Goal: Obtain resource: Download file/media

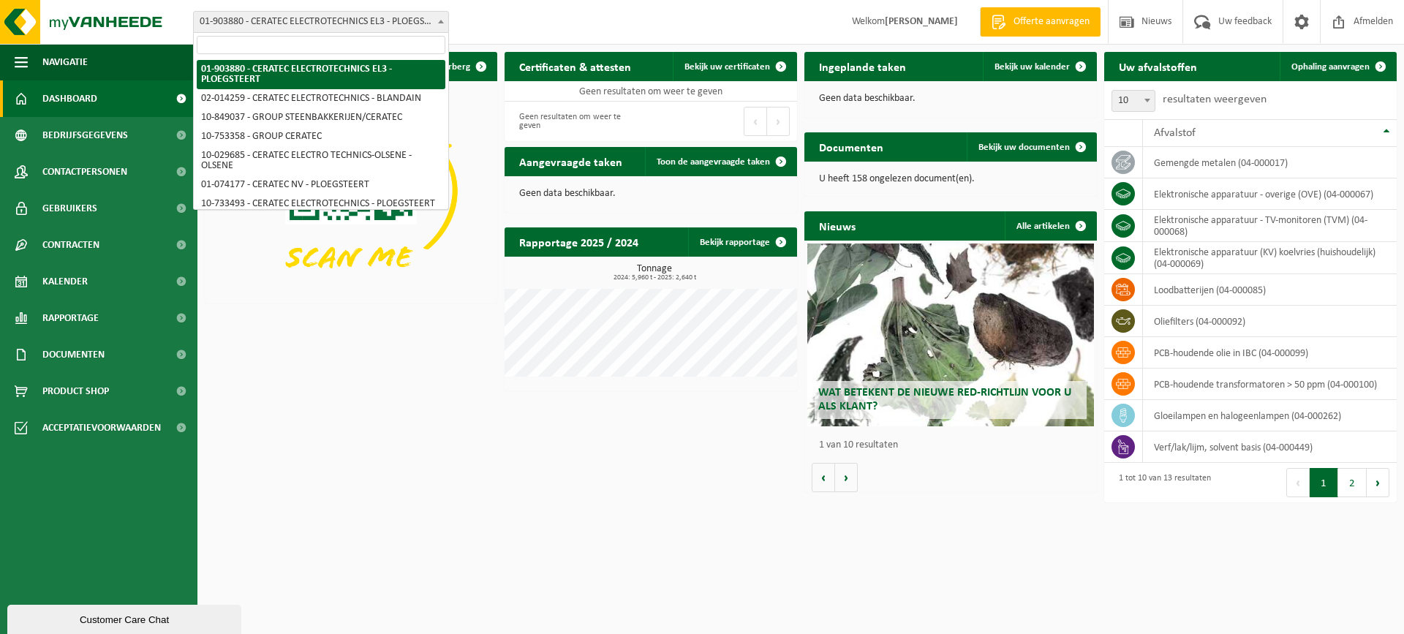
click at [436, 23] on span at bounding box center [441, 21] width 15 height 19
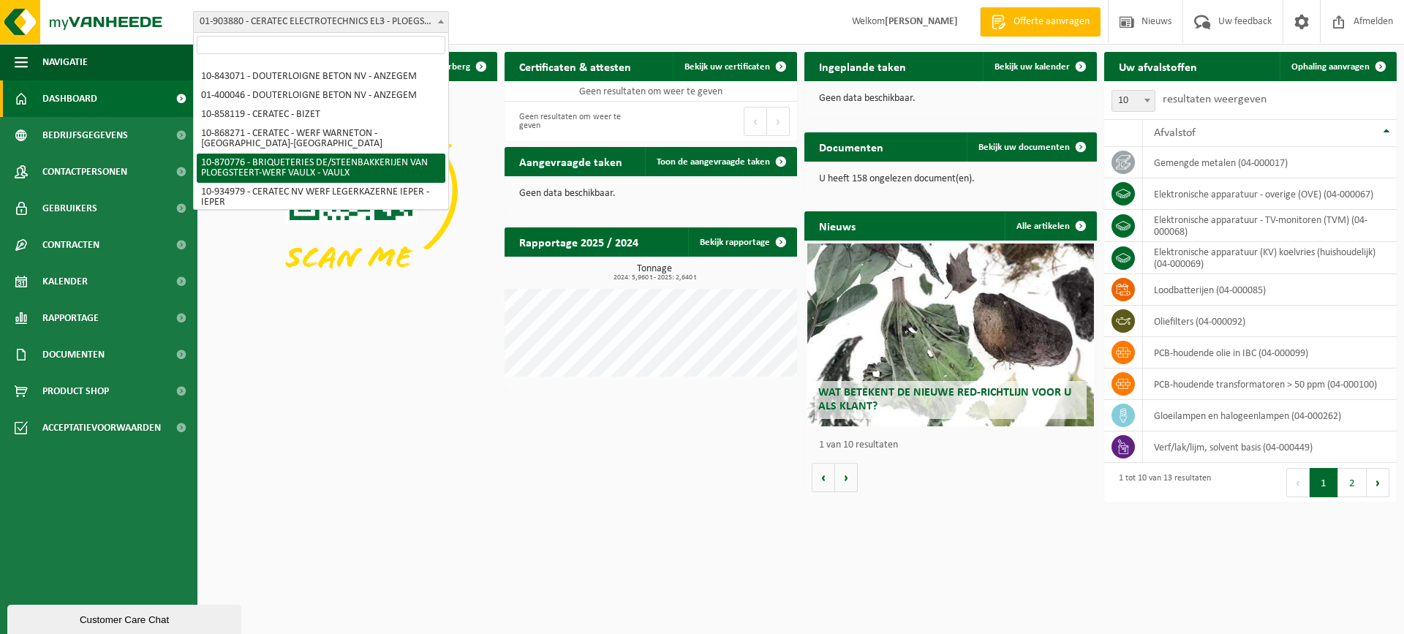
scroll to position [170, 0]
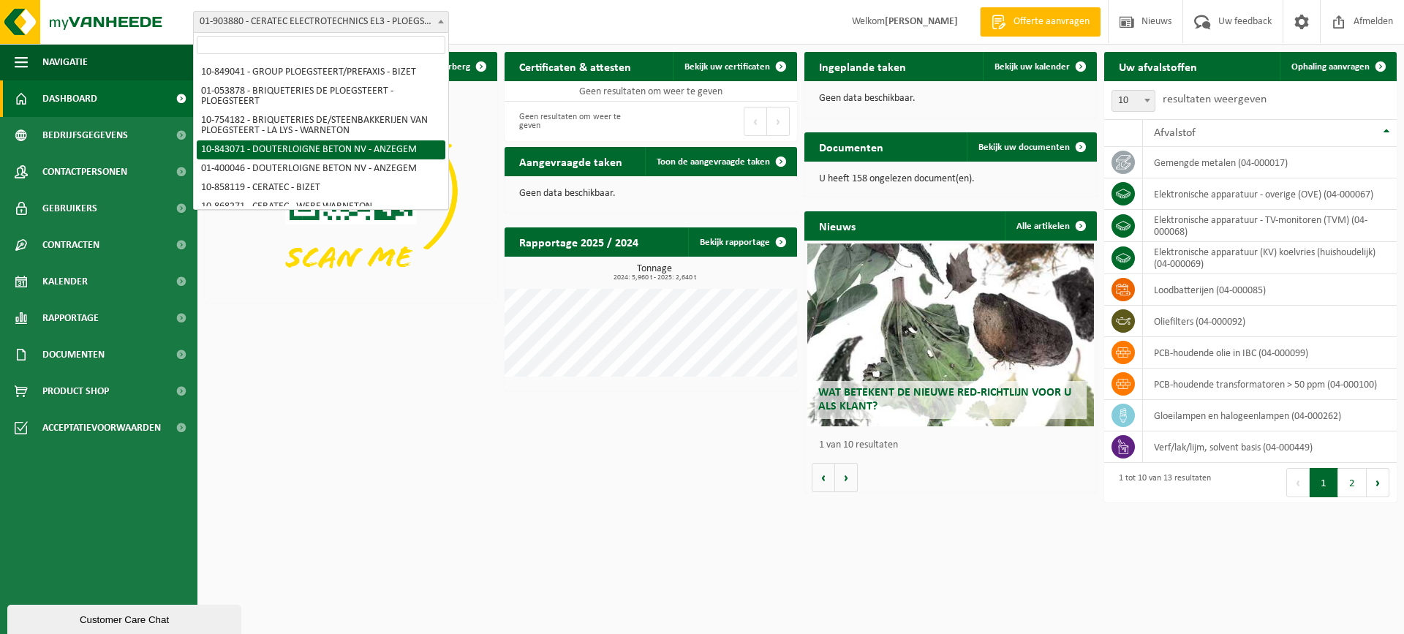
select select "92761"
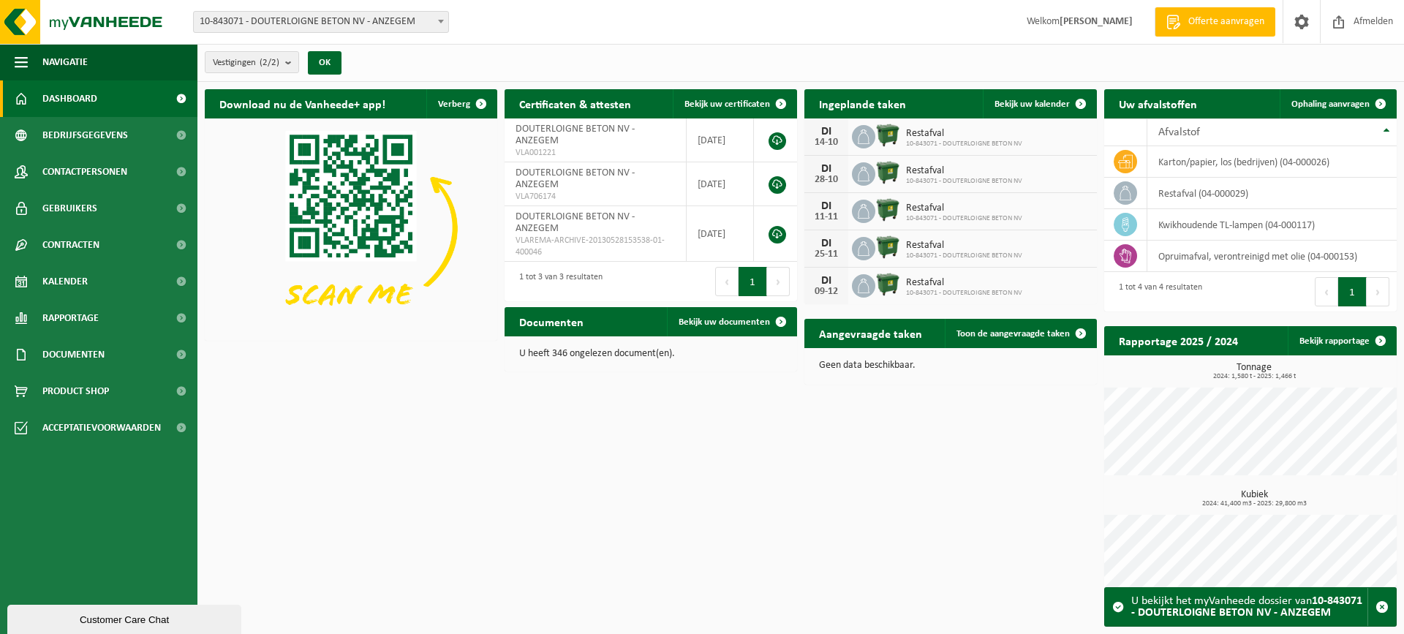
click at [1159, 344] on h2 "Rapportage 2025 / 2024" at bounding box center [1178, 340] width 148 height 29
click at [129, 323] on link "Rapportage" at bounding box center [98, 318] width 197 height 37
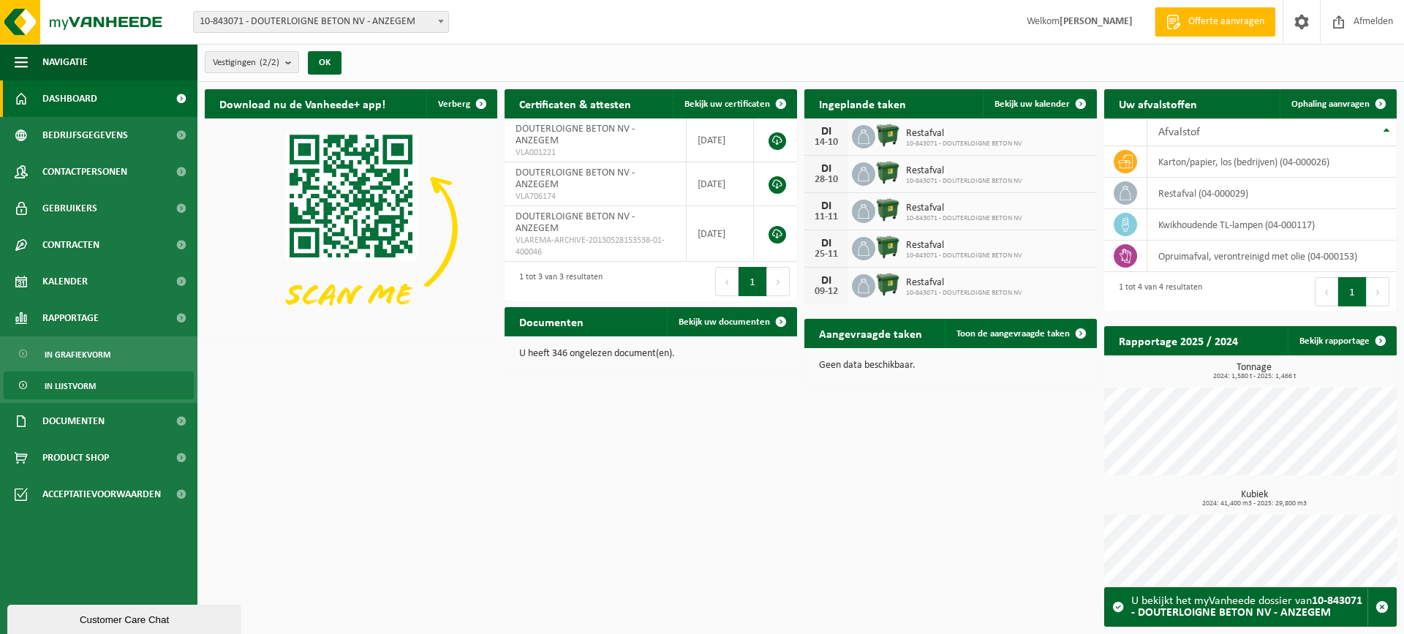
click at [107, 378] on link "In lijstvorm" at bounding box center [99, 386] width 190 height 28
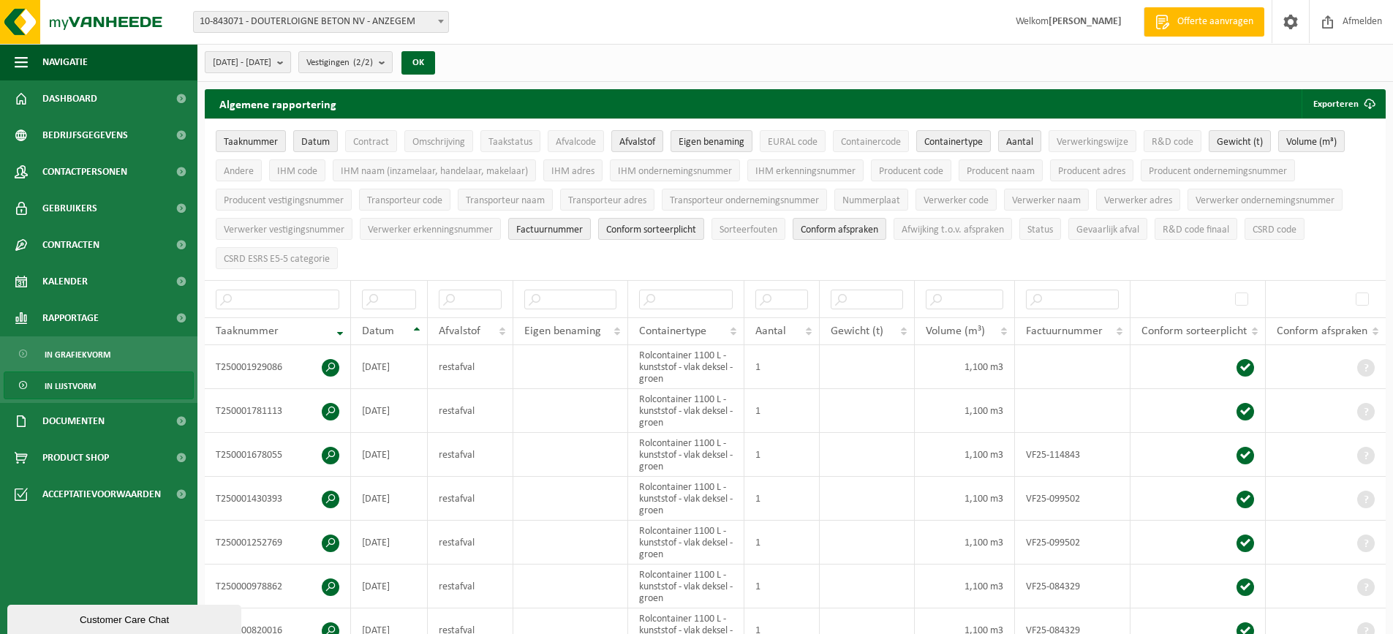
click at [291, 66] on button "[DATE] - [DATE]" at bounding box center [248, 62] width 86 height 22
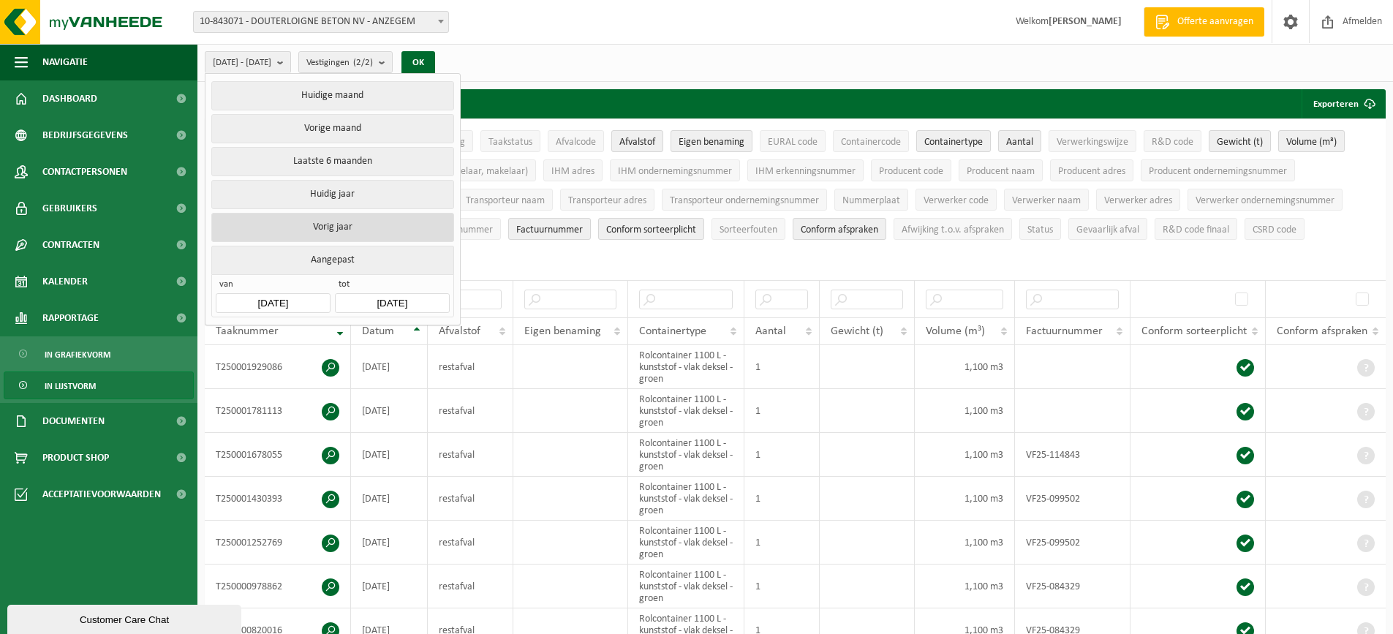
click at [351, 228] on button "Vorig jaar" at bounding box center [332, 227] width 242 height 29
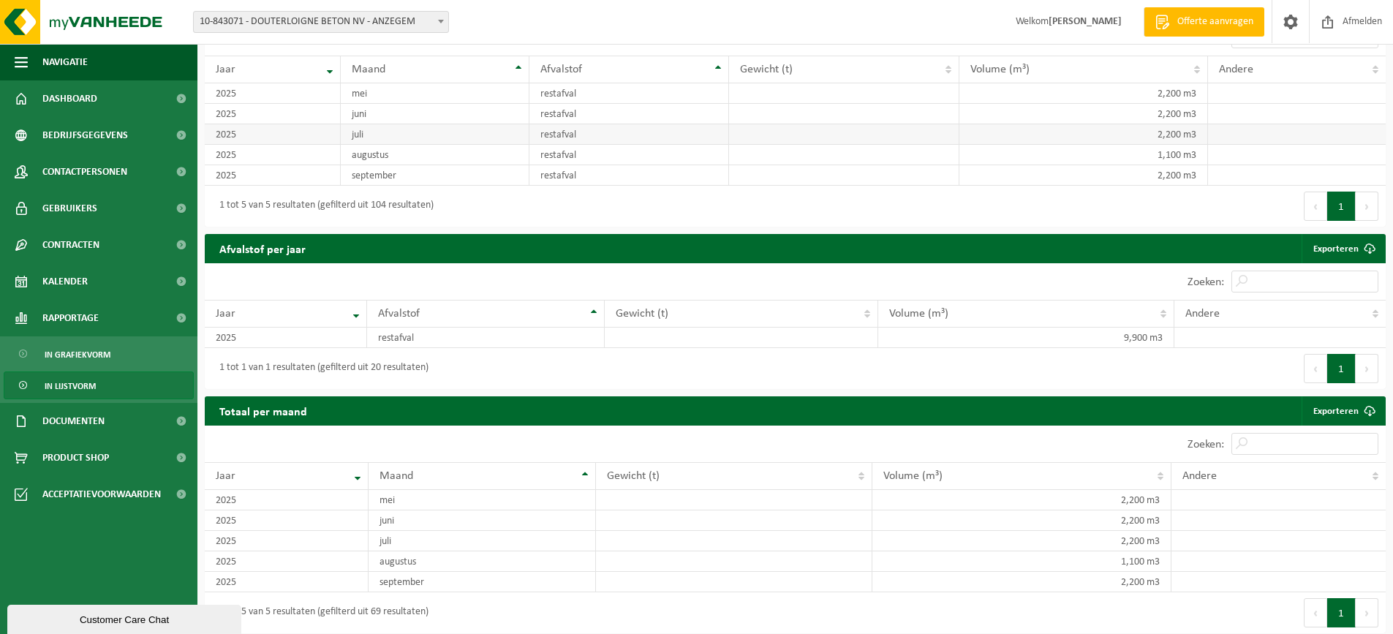
scroll to position [963, 0]
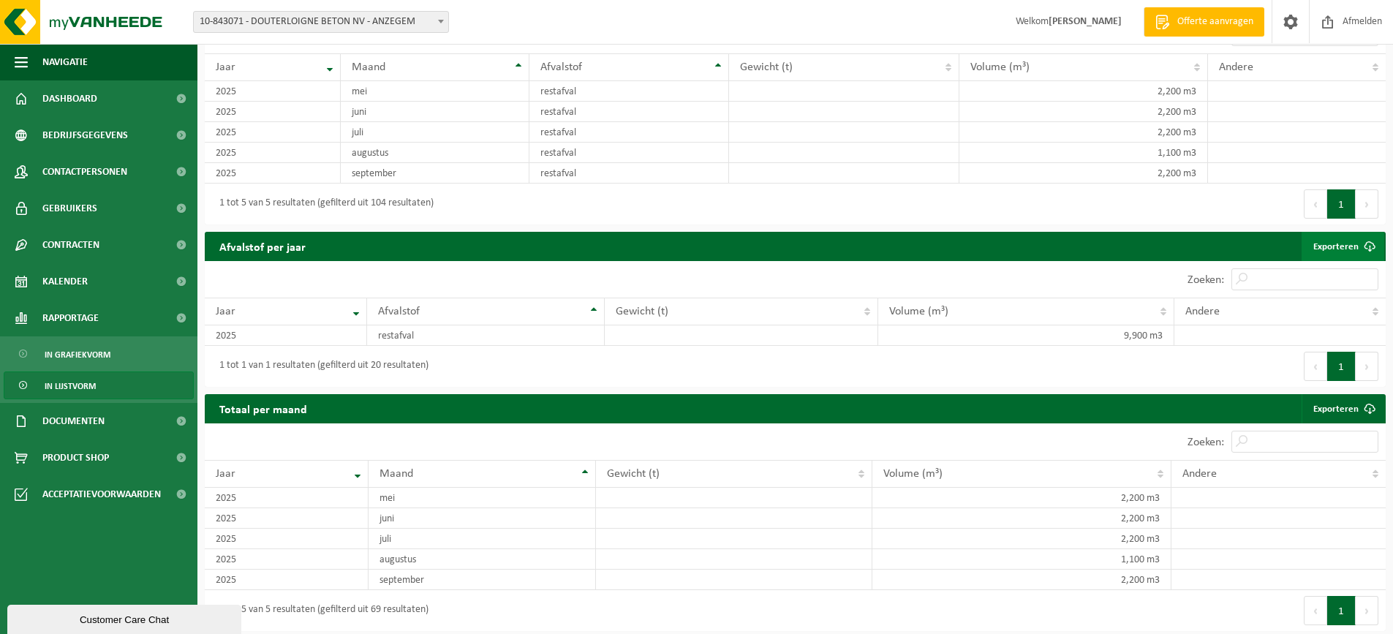
click at [1350, 250] on link "Exporteren" at bounding box center [1343, 246] width 83 height 29
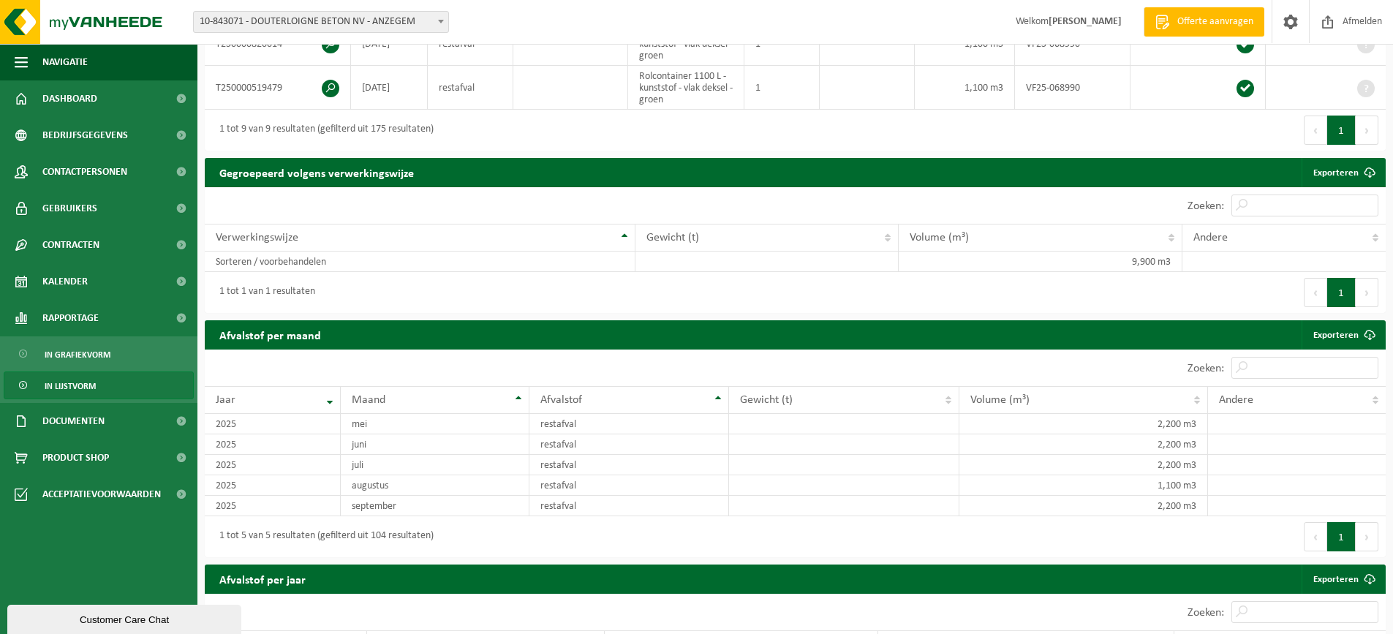
scroll to position [598, 0]
